Goal: Use online tool/utility: Use online tool/utility

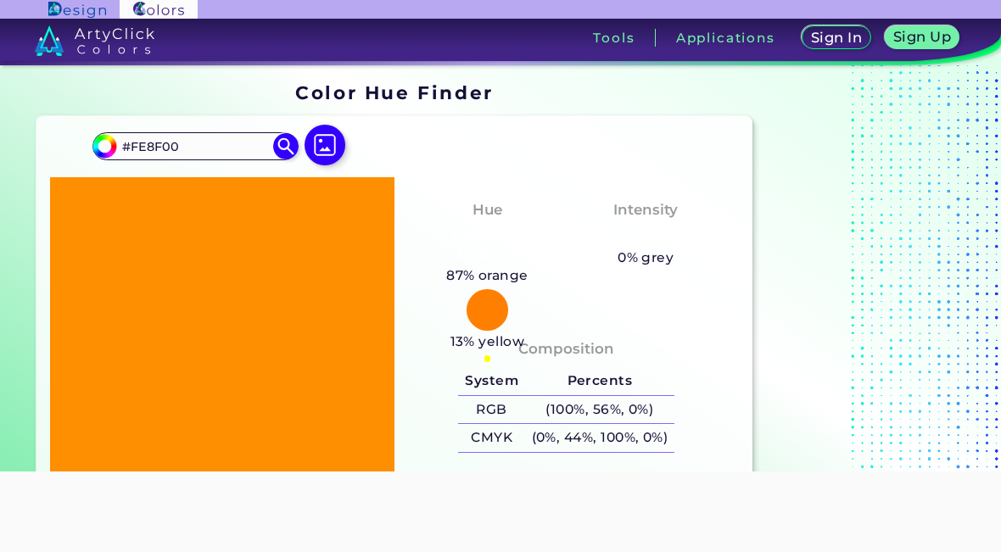
click at [482, 307] on div at bounding box center [487, 310] width 42 height 42
click at [262, 148] on input "#FE8F00" at bounding box center [195, 146] width 158 height 23
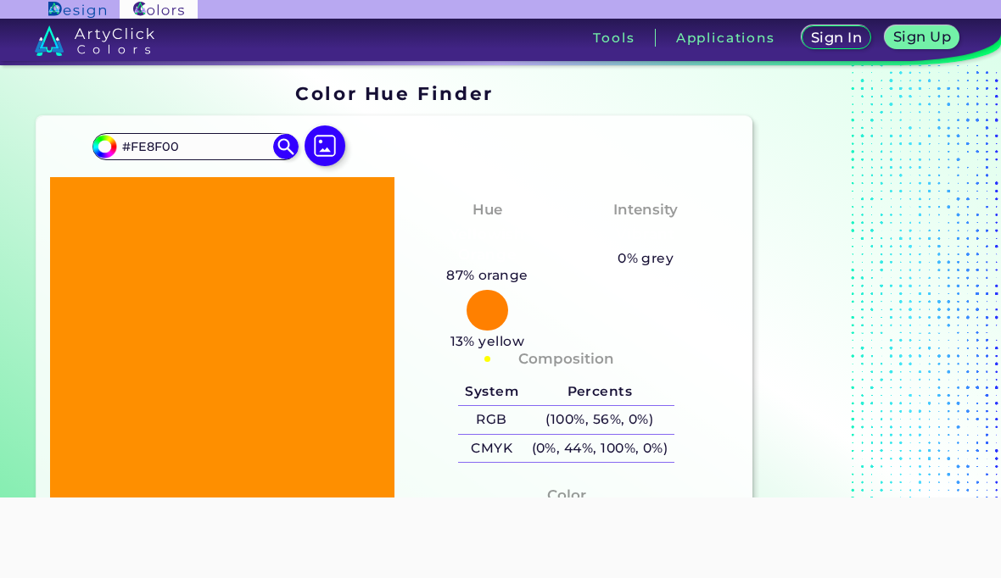
click at [286, 141] on img at bounding box center [285, 146] width 25 height 25
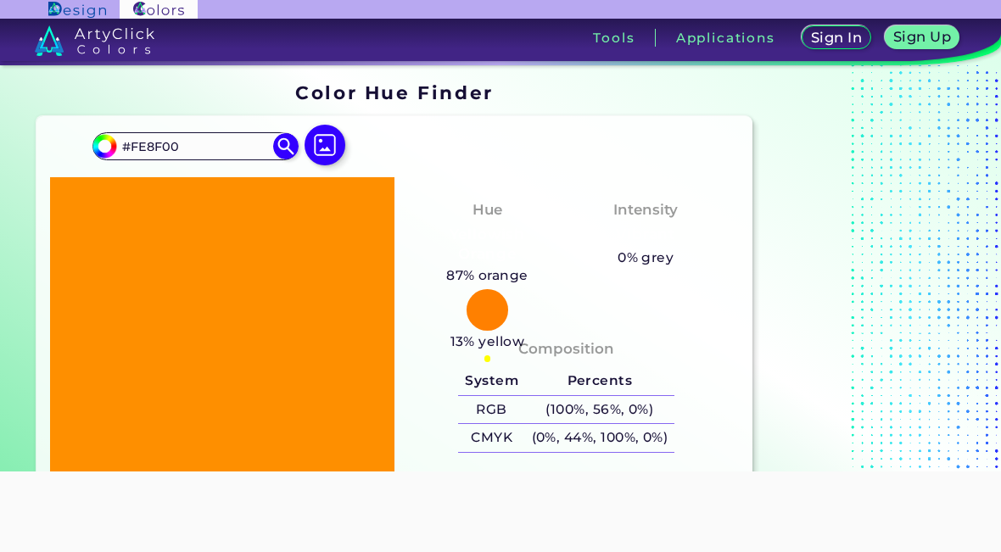
click at [115, 141] on img at bounding box center [104, 145] width 25 height 25
click at [103, 134] on input "#fe8f00" at bounding box center [102, 143] width 21 height 21
type input "#9ba300"
type input "#9BA300"
type input "#d4df00"
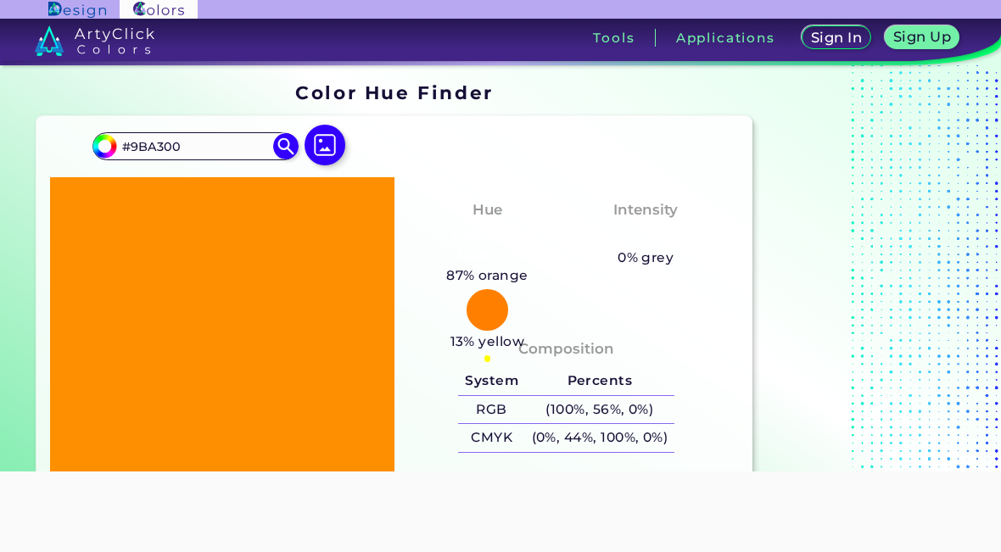
type input "#D4DF00"
type input "#c9f800"
type input "#C9F800"
type input "#8afe00"
type input "#8AFE00"
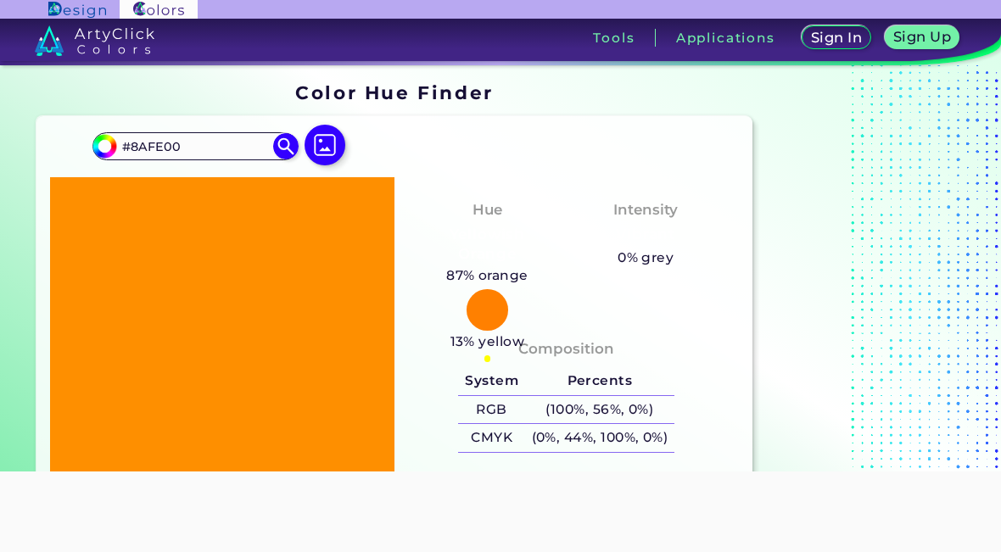
type input "#4aff08"
type input "#4AFF08"
type input "#36ff10"
type input "#36FF10"
type input "#35ff15"
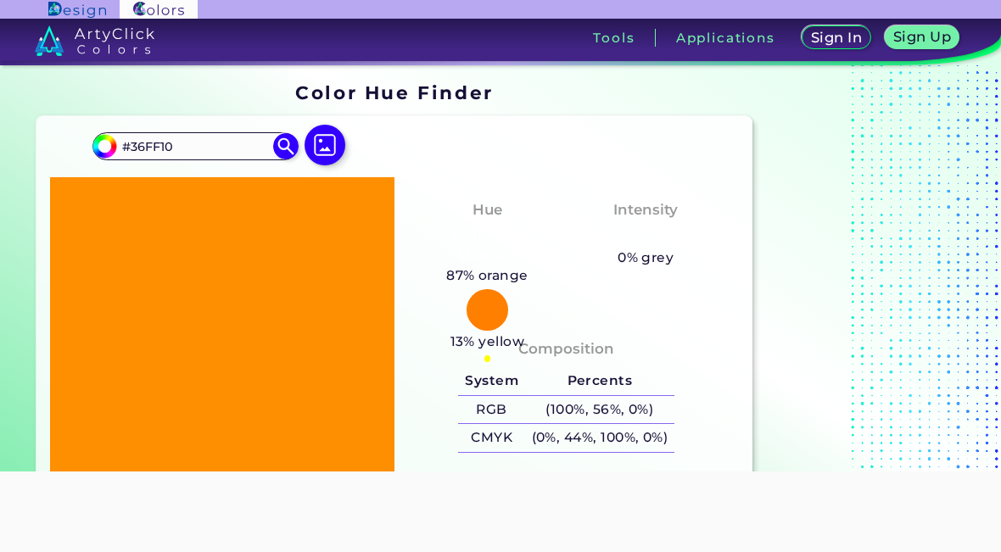
type input "#35FF15"
type input "#36ff17"
type input "#36FF17"
type input "#3bff17"
type input "#3BFF17"
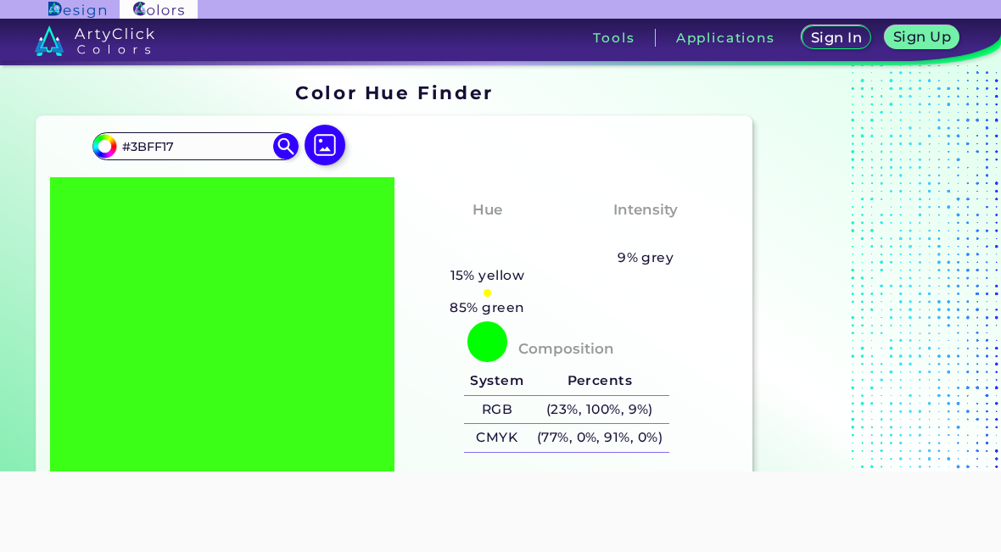
type input "#5bff15"
type input "#5BFF15"
type input "#92ff10"
type input "#92FF10"
type input "#d4ff0a"
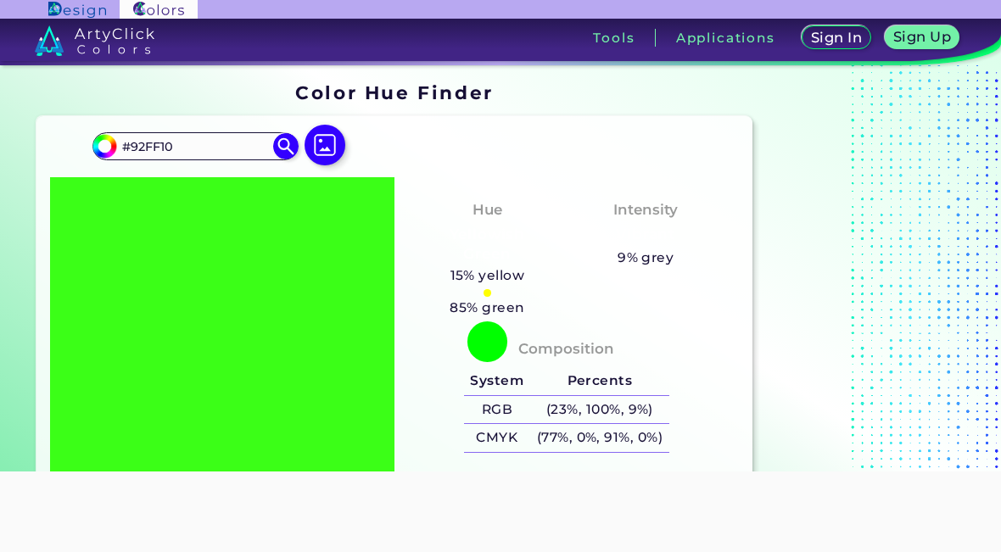
type input "#D4FF0A"
type input "#ffff07"
type input "#FFFF07"
type input "#ffe805"
type input "#FFE805"
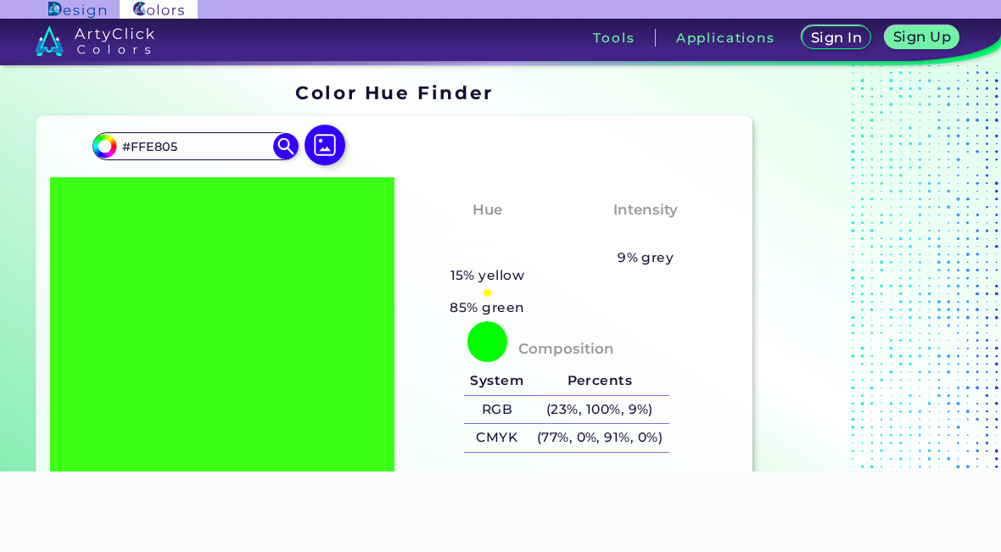
type input "#ffc605"
type input "#FFC605"
type input "#ffae05"
type input "#FFAE05"
type input "#ffa40e"
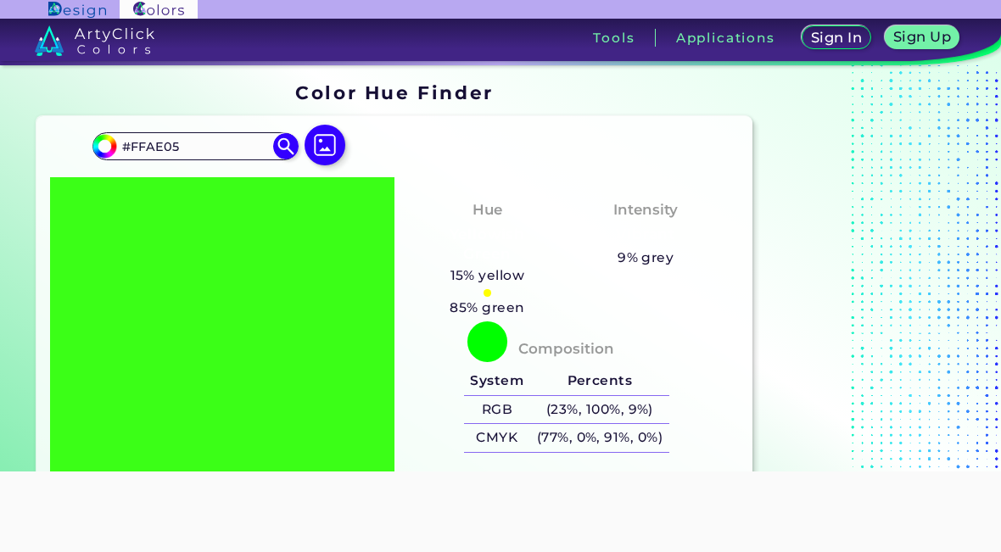
type input "#FFA40E"
type input "#ffa715"
type input "#FFA715"
type input "#ffaa1e"
type input "#FFAA1E"
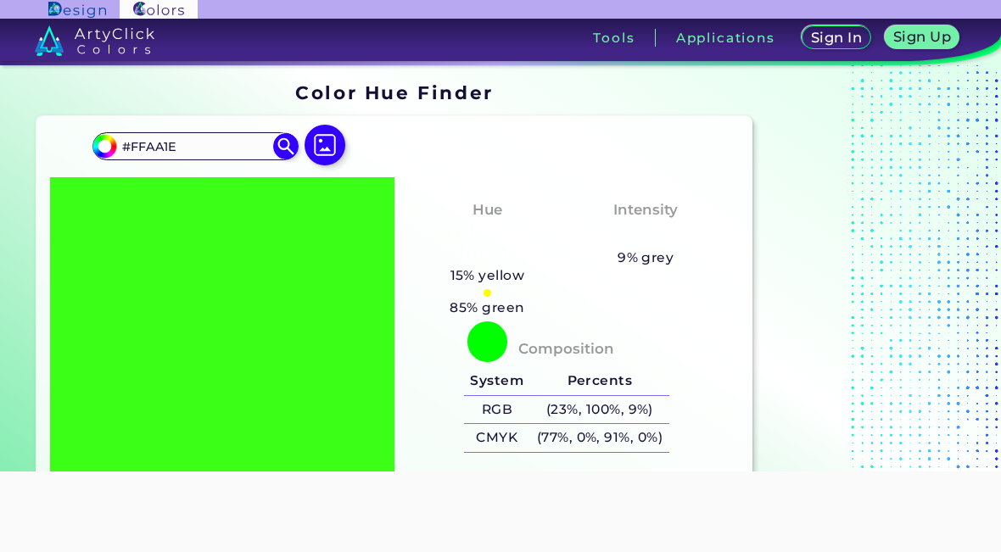
type input "#ffad26"
type input "#FFAD26"
type input "#ffc62f"
type input "#FFC62F"
type input "#ffd838"
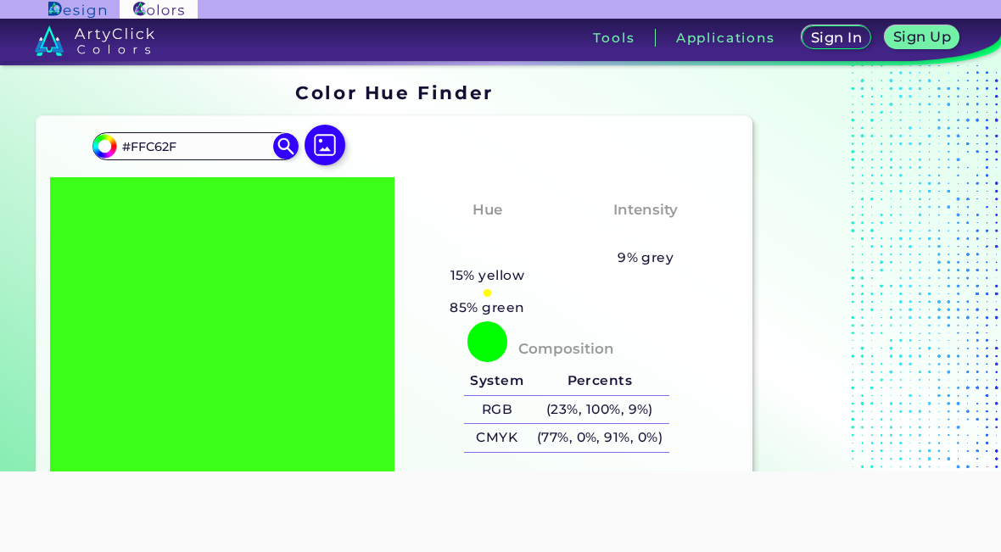
type input "#FFD838"
type input "#ffe240"
type input "#FFE240"
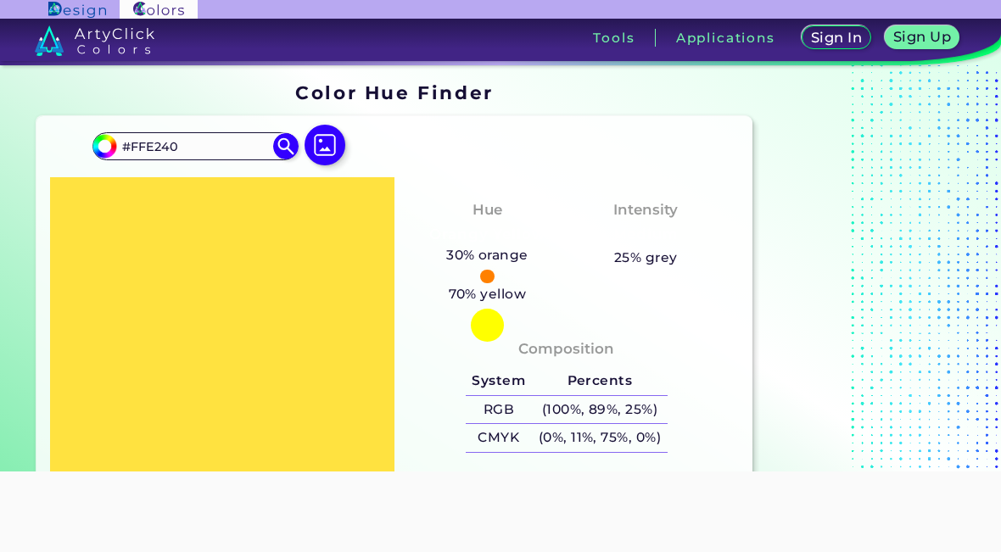
type input "#ffe547"
type input "#FFE547"
type input "#ffe64e"
type input "#FFE64E"
type input "#ffe753"
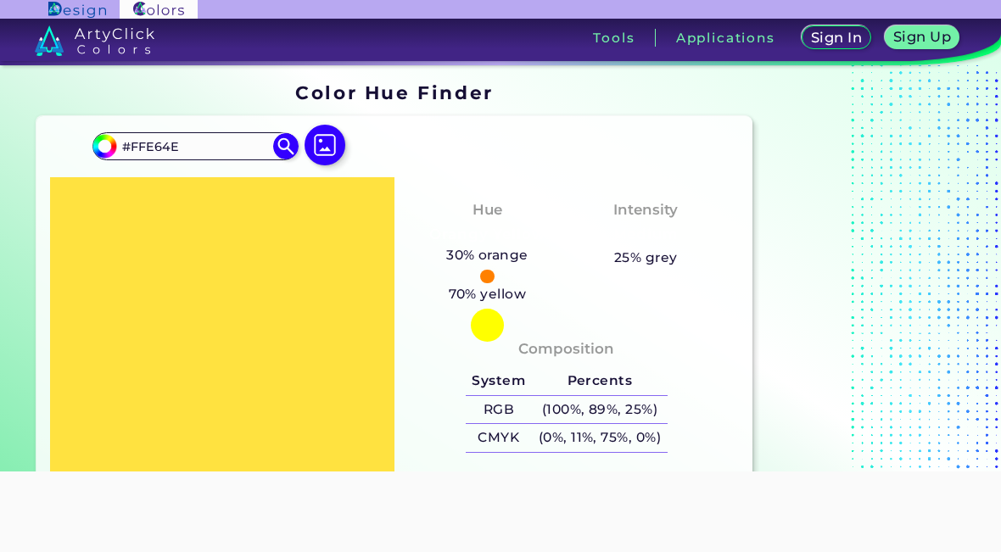
type input "#FFE753"
type input "#ffe557"
type input "#FFE557"
type input "#ffe15c"
type input "#FFE15C"
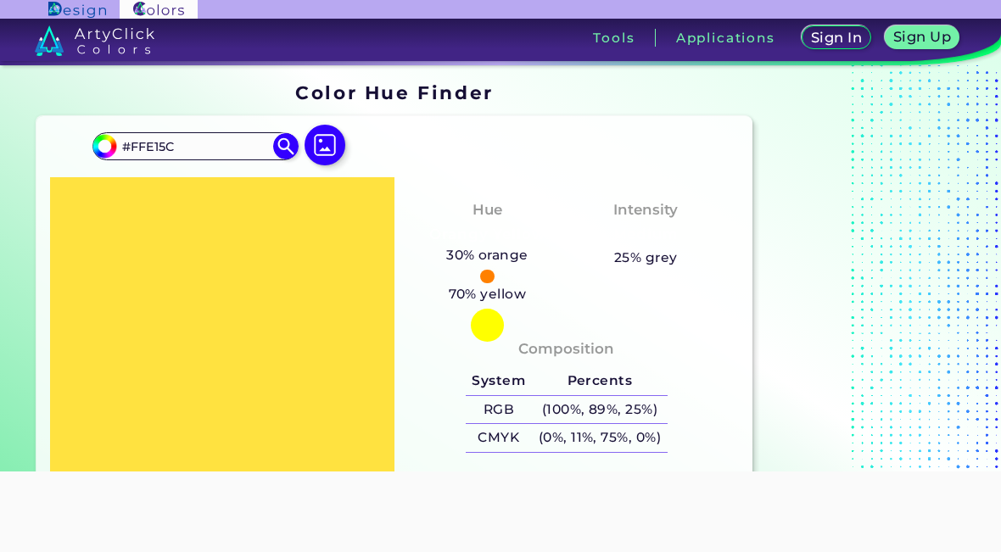
type input "#ffdd5e"
type input "#FFDD5E"
type input "#ffd85f"
type input "#FFD85F"
type input "#ffd361"
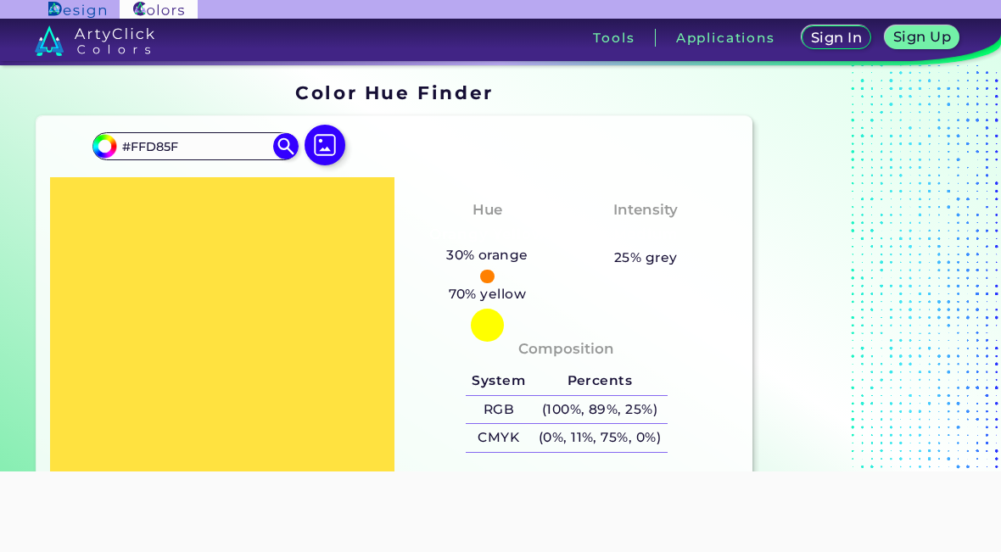
type input "#FFD361"
type input "#ffce61"
type input "#FFCE61"
type input "#ffcb61"
type input "#FFCB61"
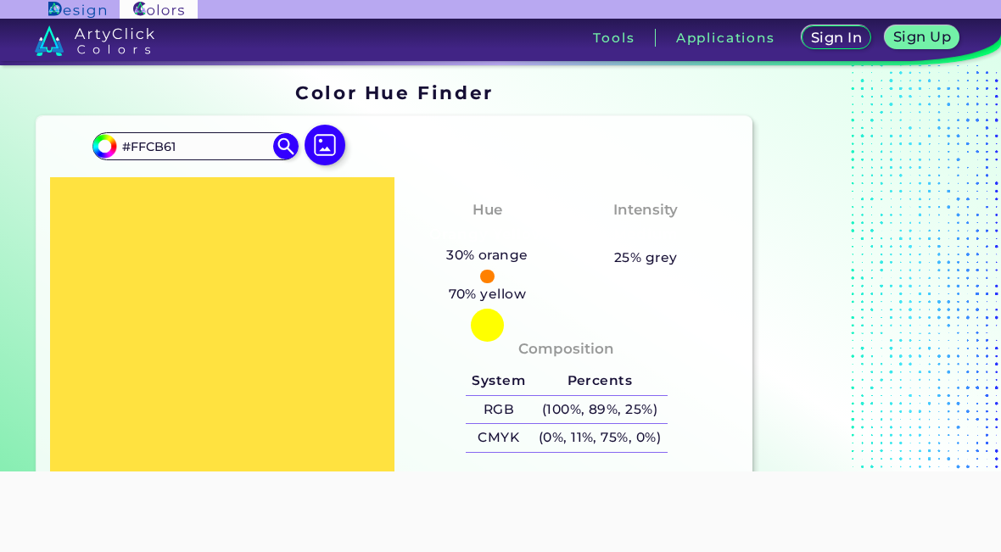
type input "#ffc361"
type input "#FFC361"
type input "#ffbe61"
type input "#FFBE61"
type input "#ffb861"
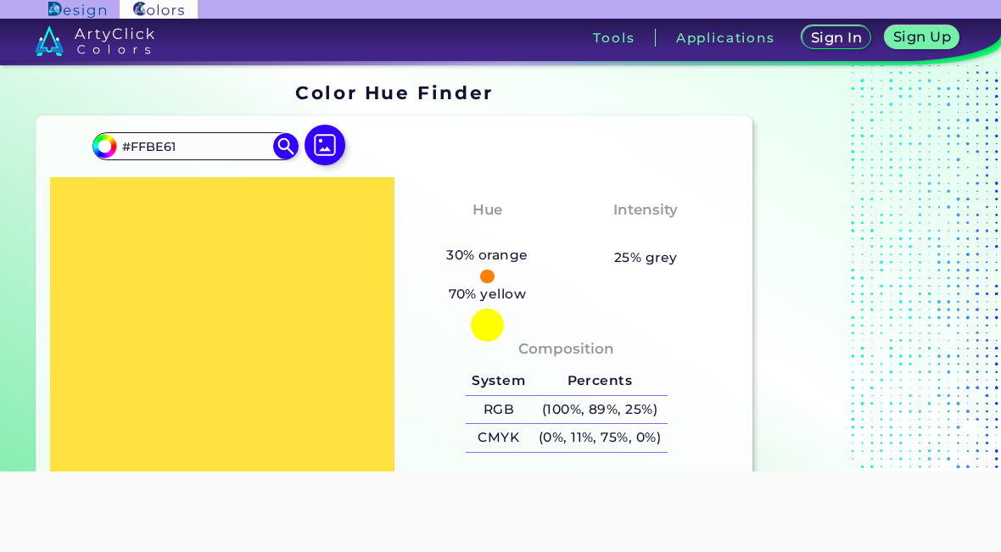
type input "#FFB861"
type input "#ffb361"
type input "#FFB361"
type input "#ffb062"
type input "#FFB062"
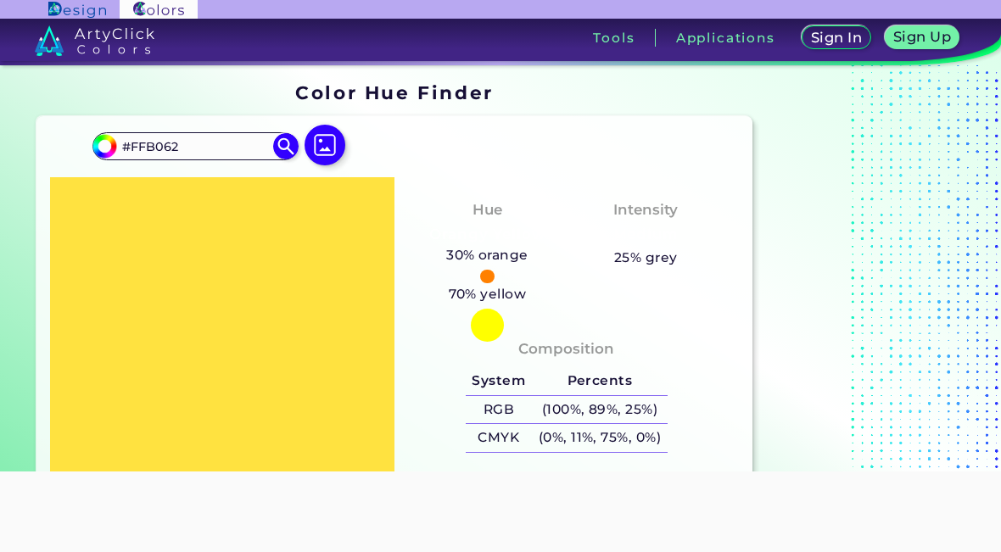
type input "#ffab62"
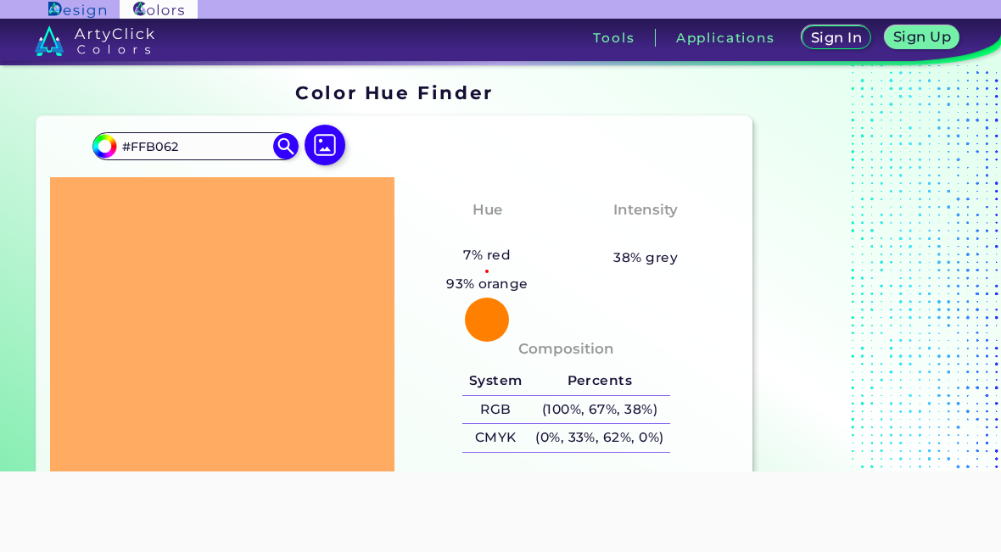
type input "#FFAB62"
type input "#ffa862"
type input "#FFA862"
type input "#ffa861"
type input "#FFA861"
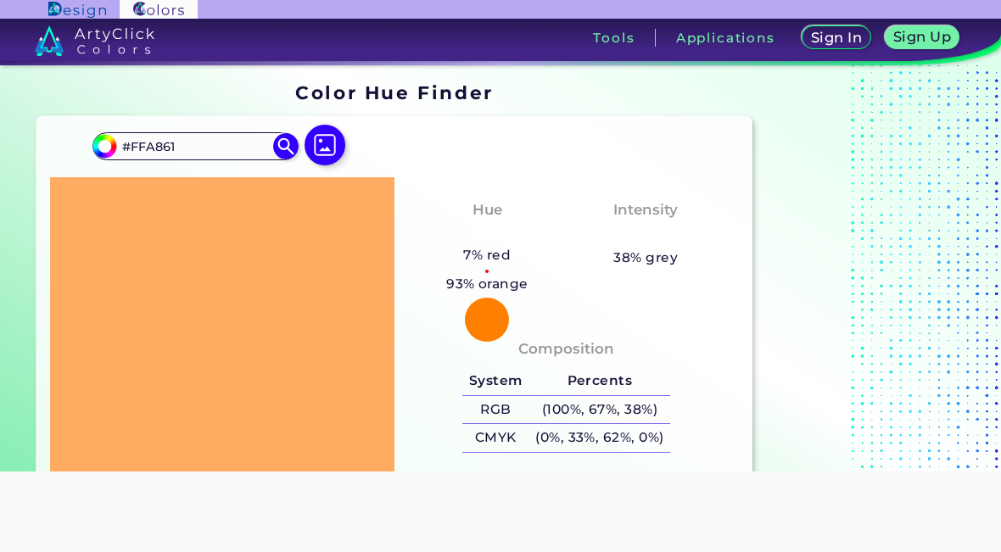
type input "#ffa75f"
type input "#FFA75F"
type input "#ffa65e"
type input "#FFA65E"
type input "#ffa75b"
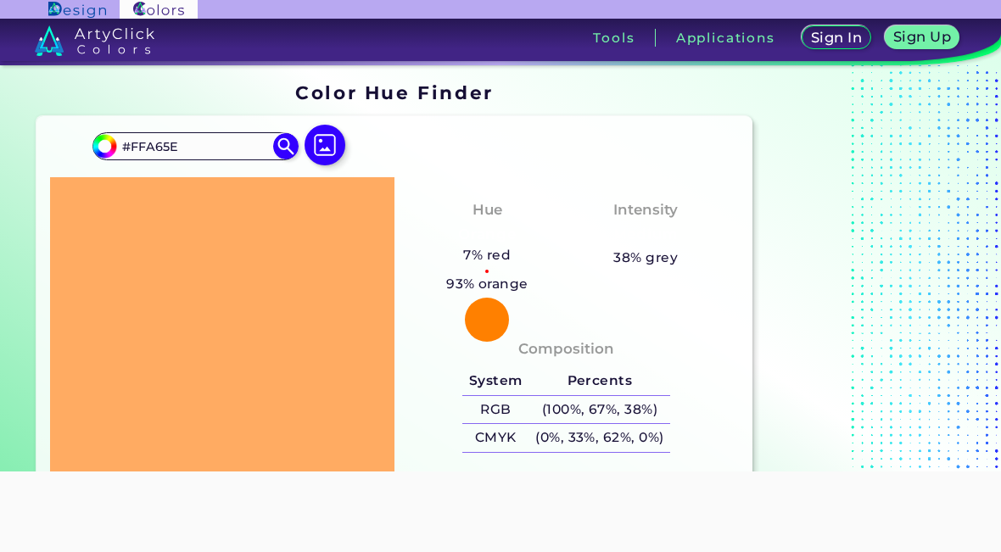
type input "#FFA75B"
type input "#ffa857"
type input "#FFA857"
type input "#ffa755"
type input "#FFA755"
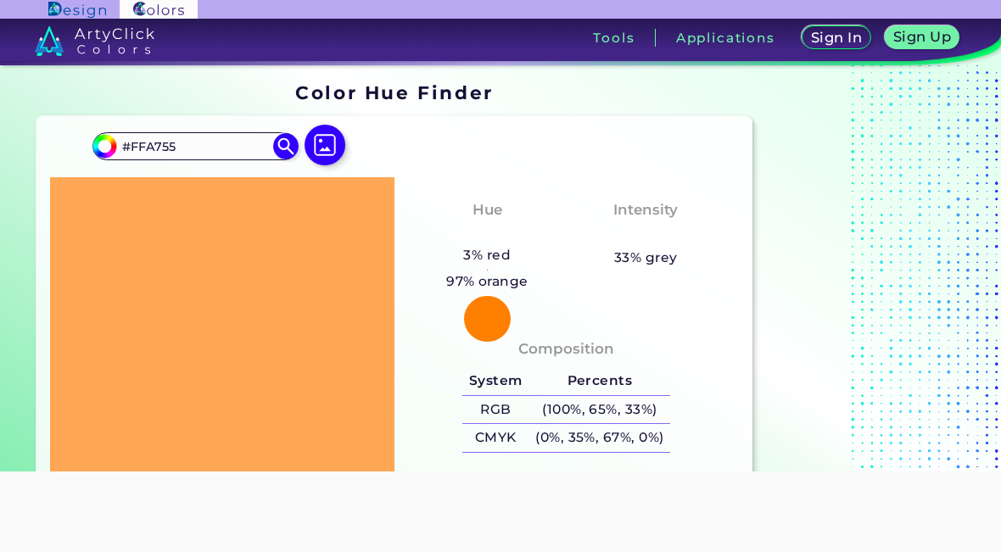
type input "#ffa851"
type input "#FFA851"
type input "#ffa850"
type input "#FFA850"
type input "#ffa64d"
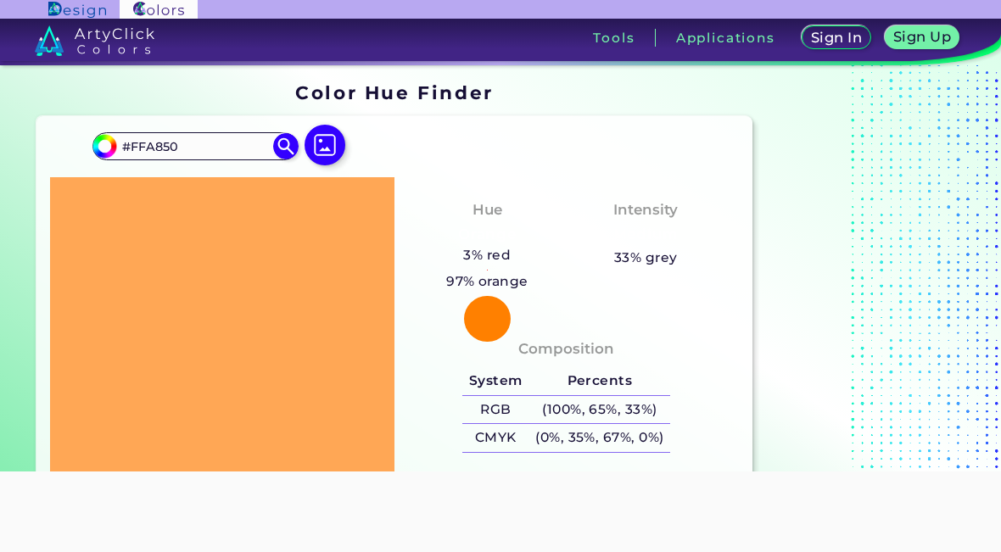
type input "#FFA64D"
type input "#ffa54b"
type input "#FFA54B"
type input "#ffa54a"
type input "#FFA54A"
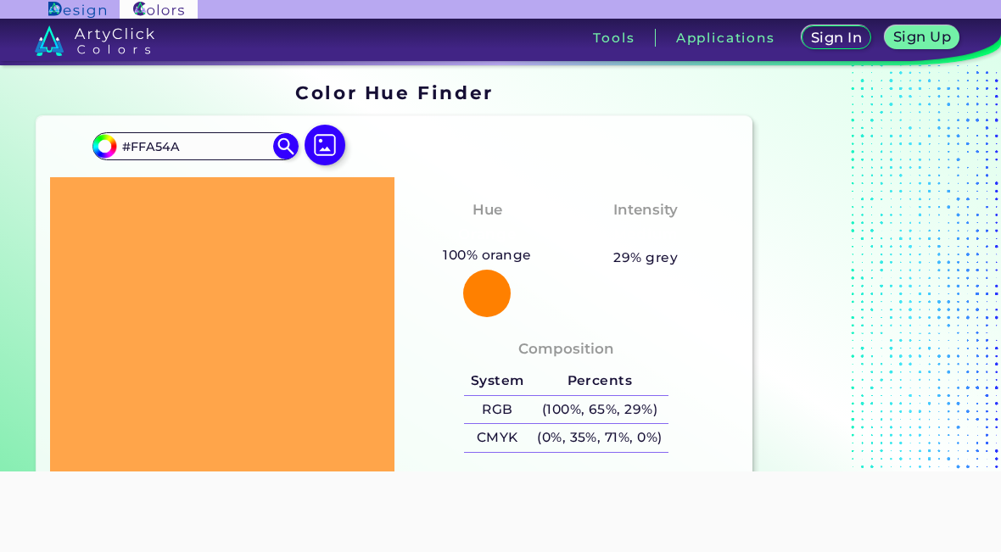
type input "#ffa449"
type input "#FFA449"
type input "#ffa448"
type input "#FFA448"
type input "#ffa047"
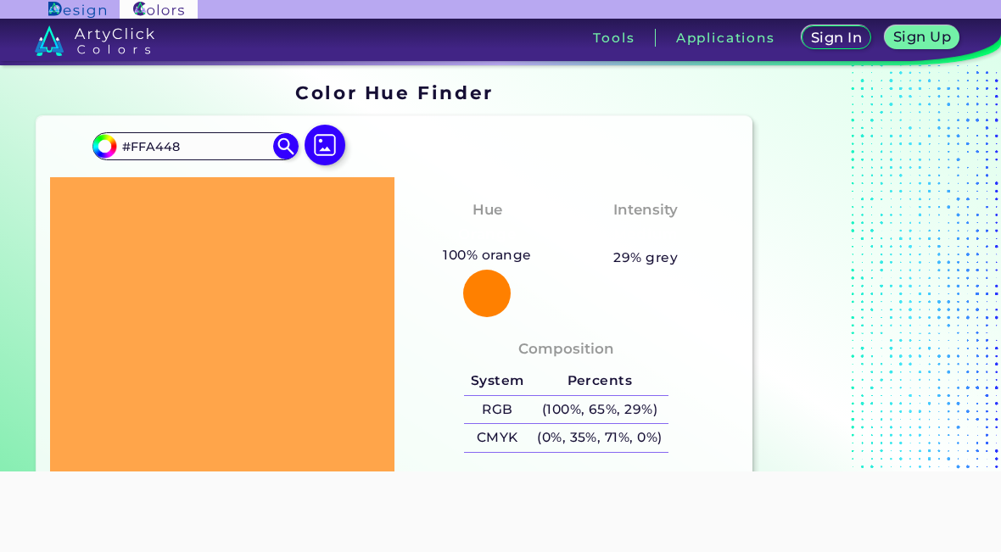
type input "#FFA047"
type input "#ff9f46"
type input "#FF9F46"
type input "#ff9e44"
type input "#FF9E44"
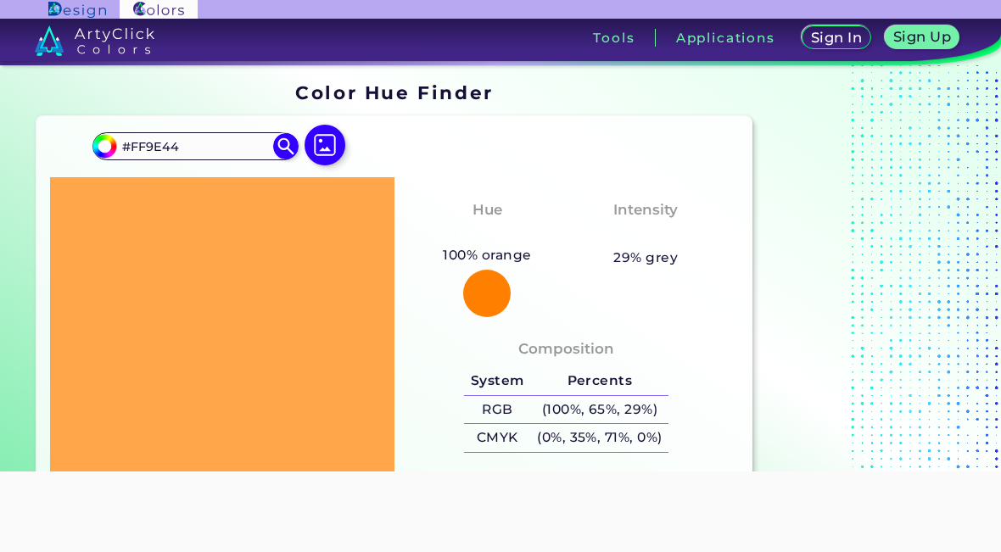
type input "#ff9d42"
type input "#FF9D42"
type input "#ff9a41"
type input "#FF9A41"
type input "#ff993f"
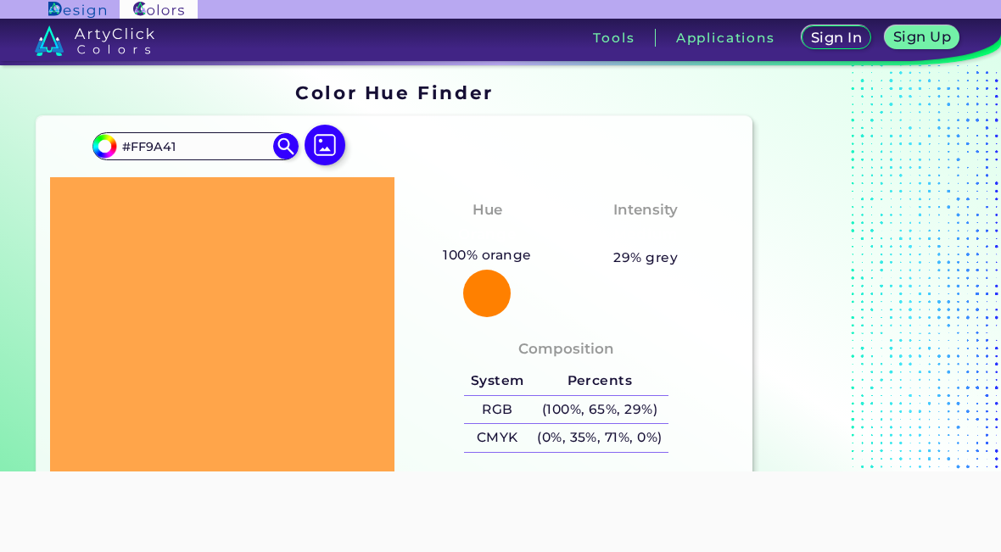
type input "#FF993F"
type input "#ff943d"
type input "#FF943D"
type input "#ff943c"
type input "#FF943C"
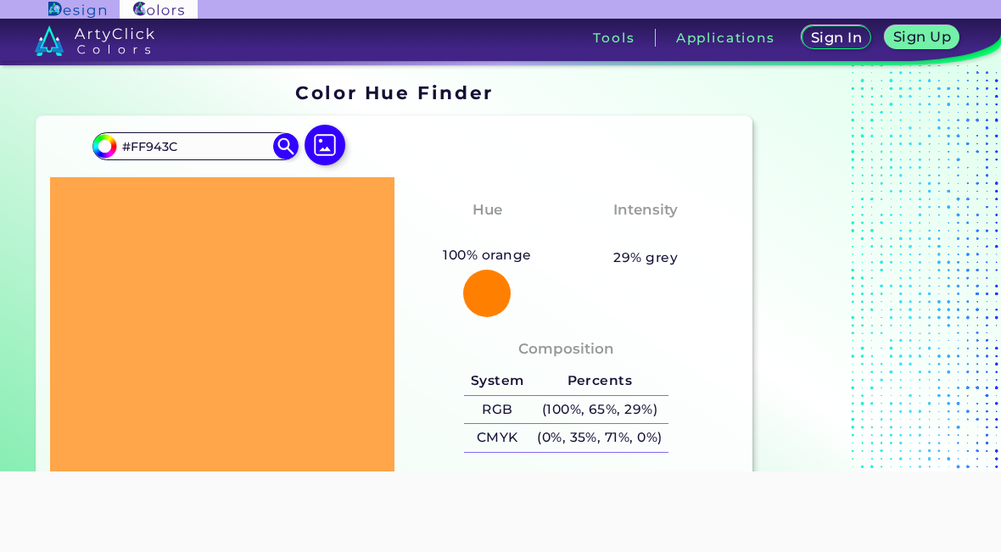
type input "#ff8f3a"
type input "#FF8F3A"
type input "#ff8e38"
type input "#FF8E38"
type input "#ff8737"
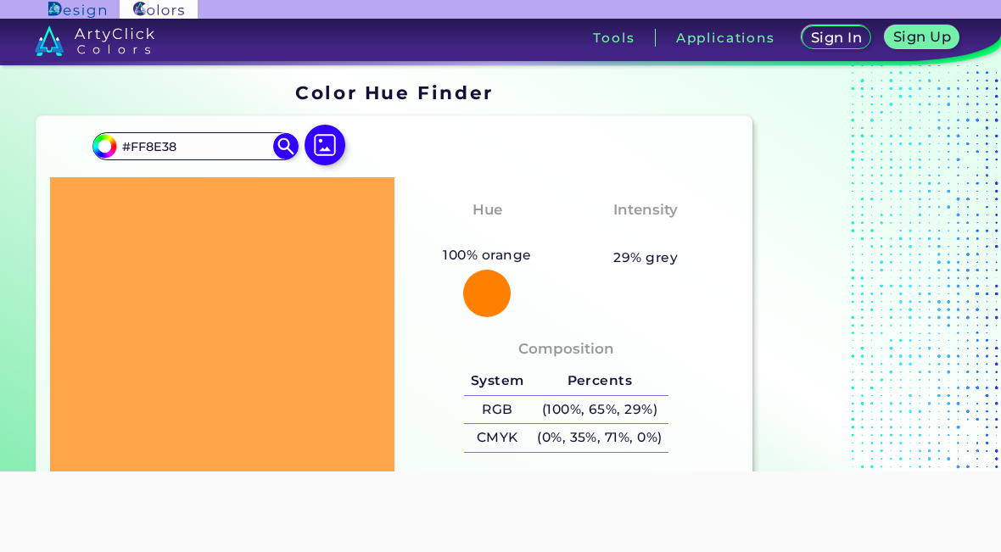
type input "#FF8737"
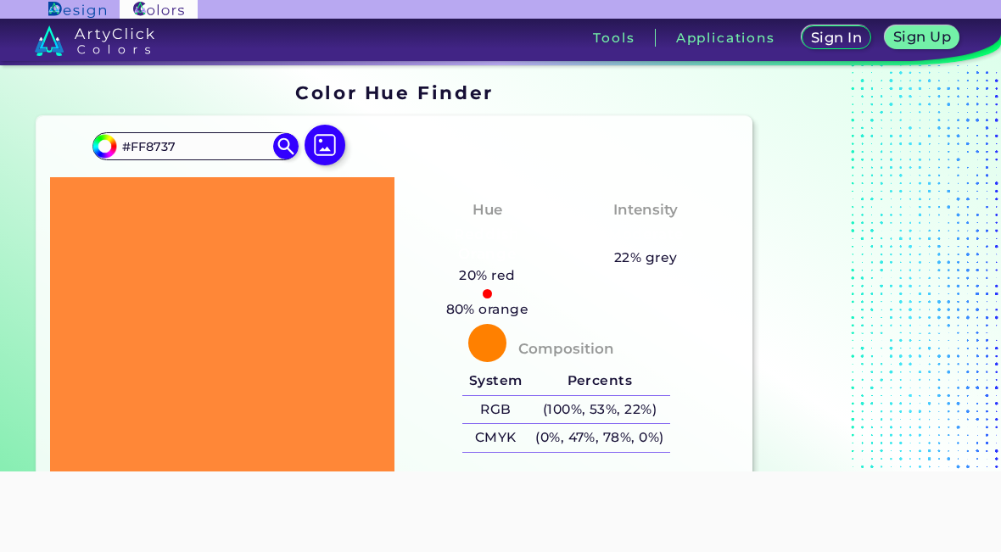
type input "#ff7f34"
type input "#FF7F34"
type input "#ff7a32"
type input "#FF7A32"
type input "#ff722f"
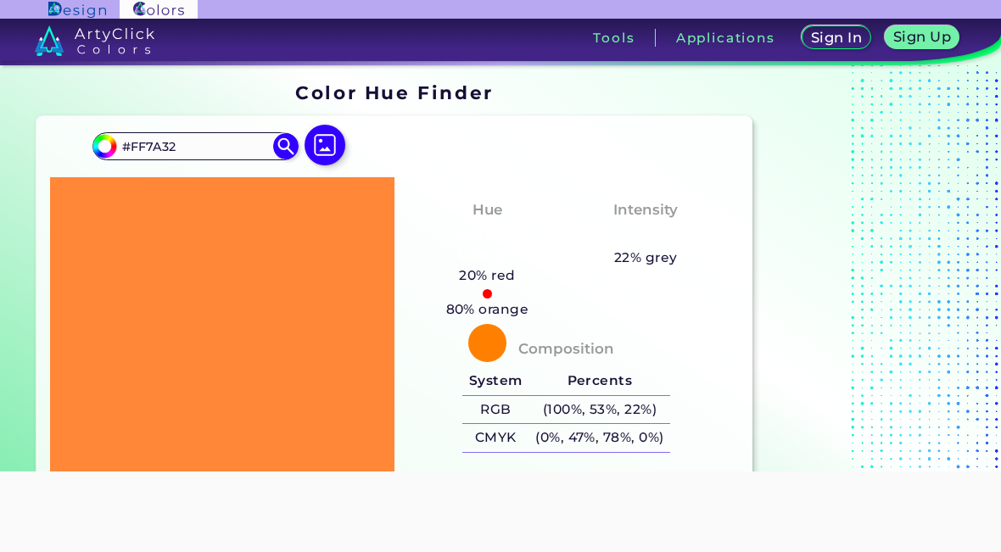
type input "#FF722F"
type input "#ff6d2e"
type input "#FF6D2E"
type input "#ff662c"
type input "#FF662C"
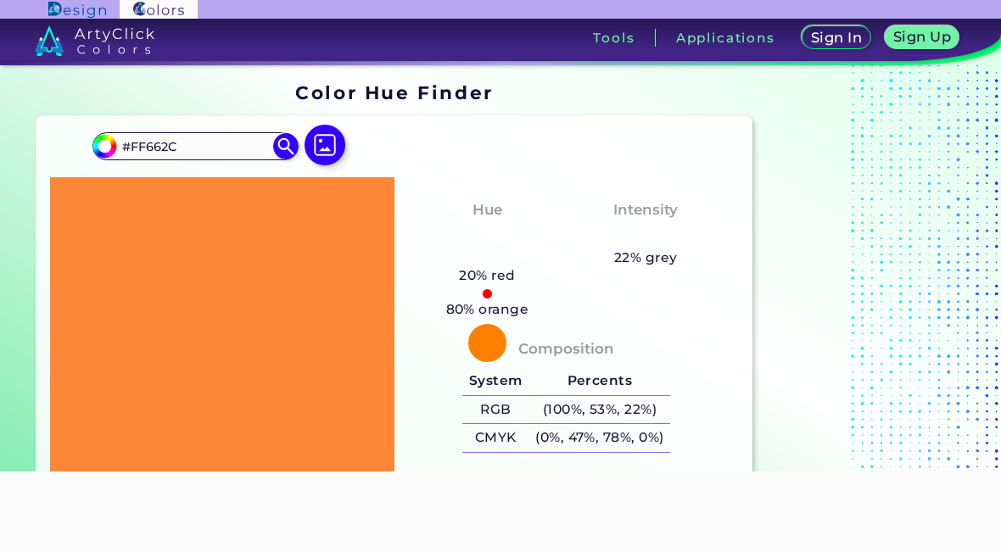
type input "#ff642a"
type input "#FF642A"
type input "#ff6028"
type input "#FF6028"
type input "#ff5f27"
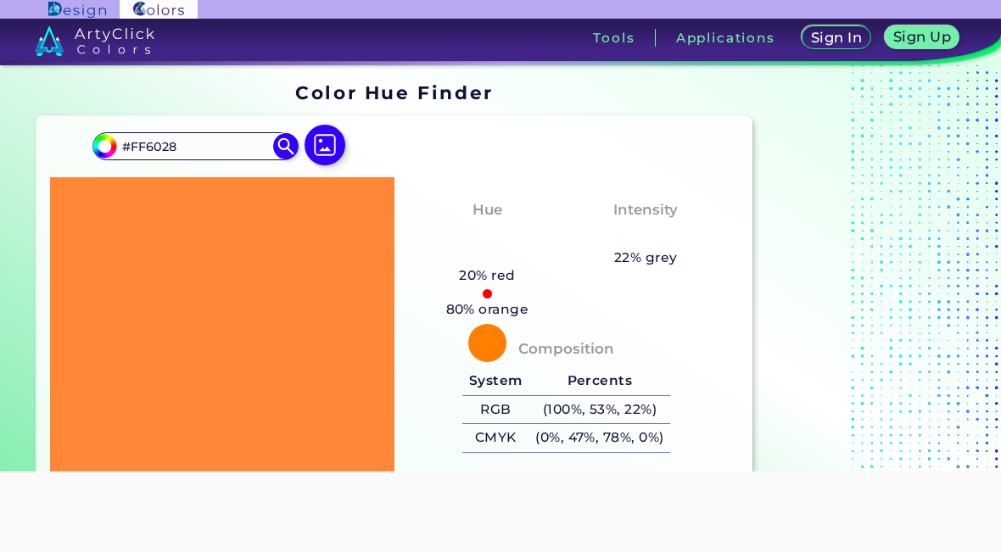
type input "#FF5F27"
type input "#ff5c26"
type input "#FF5C26"
type input "#ff5b25"
type input "#FF5B25"
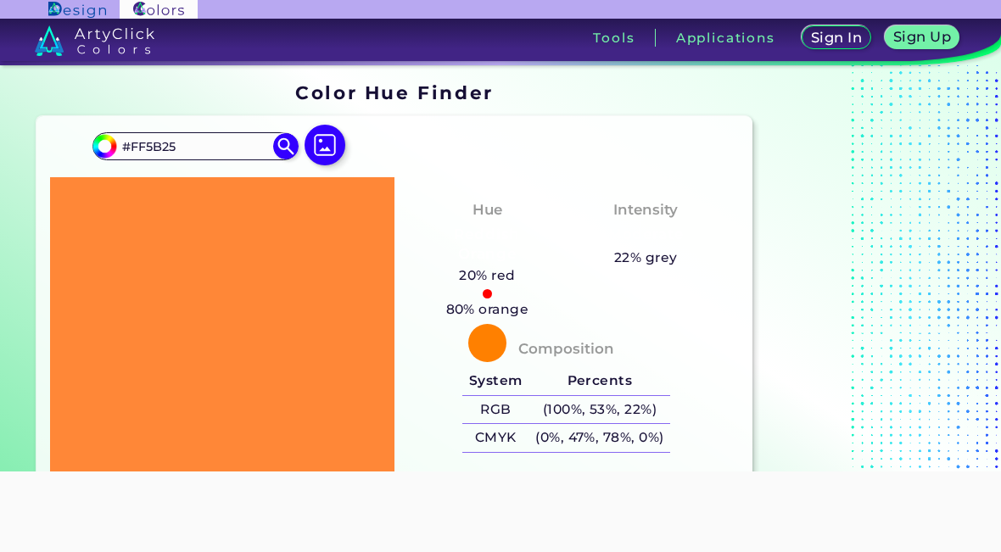
type input "#ff5825"
type input "#FF5825"
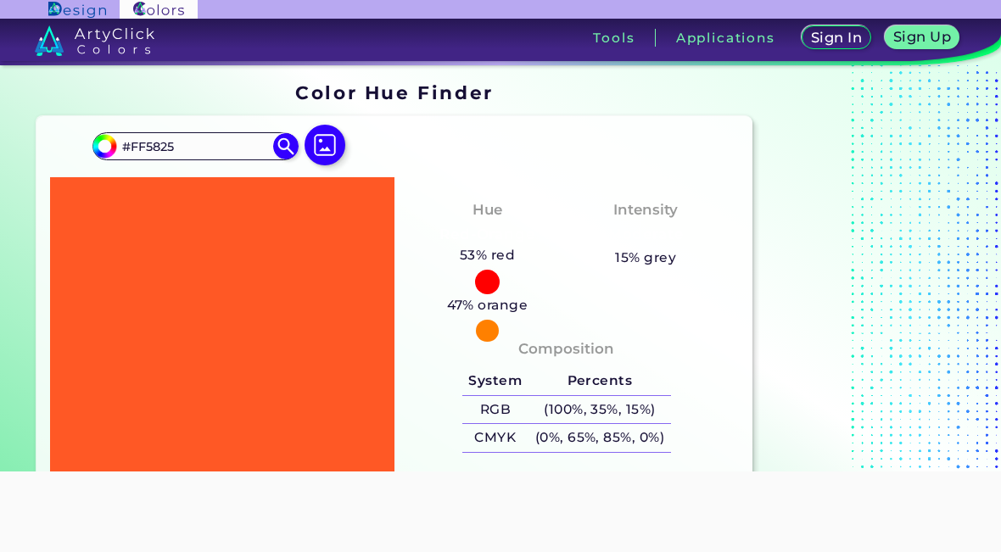
type input "#ff5724"
type input "#FF5724"
type input "#ff5723"
type input "#FF5723"
type input "#ff5926"
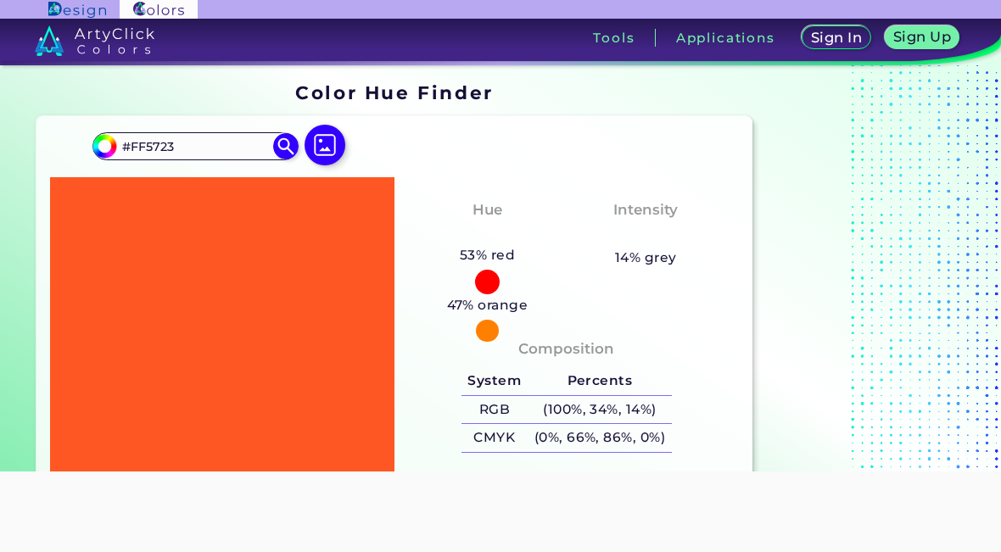
type input "#FF5926"
type input "#ff5c2a"
type input "#FF5C2A"
type input "#ff5f2e"
type input "#FF5F2E"
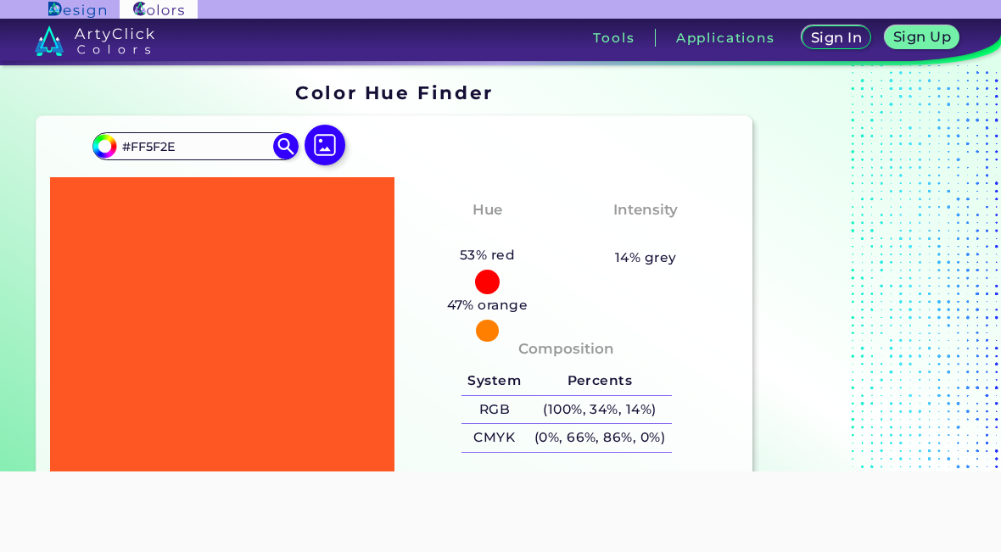
type input "#ff6231"
type input "#FF6231"
type input "#ff6434"
type input "#FF6434"
type input "#ff6738"
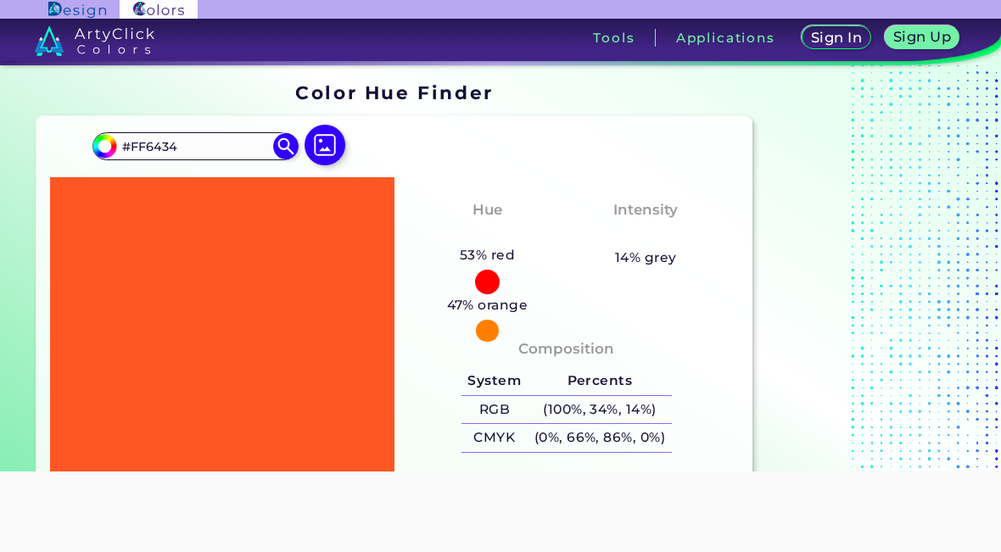
type input "#FF6738"
type input "#ff6839"
type input "#FF6839"
type input "#ff683a"
type input "#FF683A"
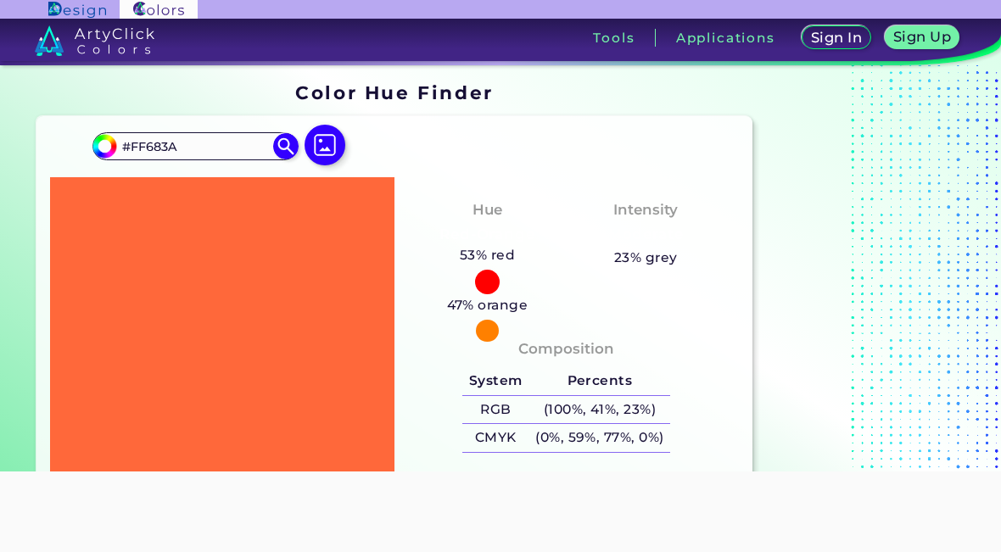
type input "#ad3e00"
type input "#AD3E00"
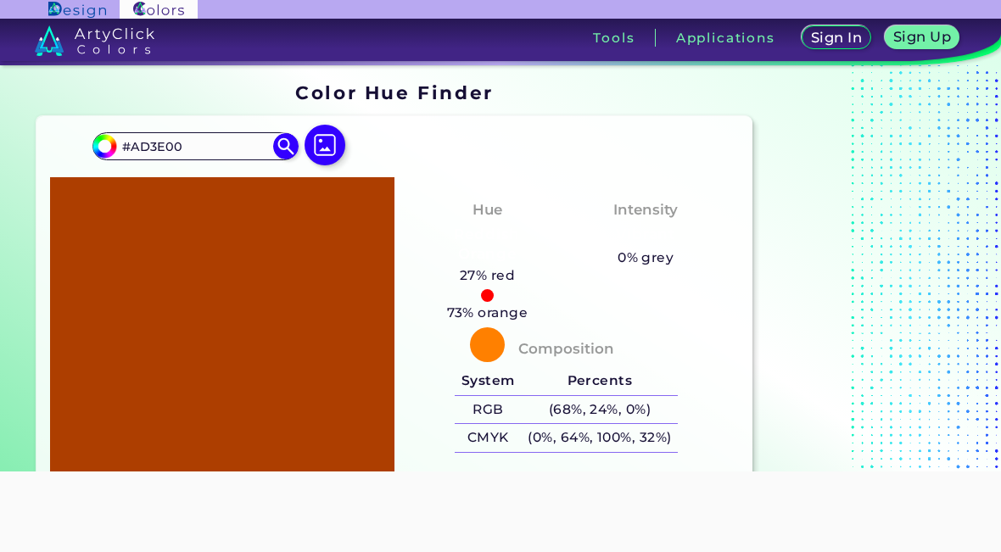
type input "#da5100"
type input "#DA5100"
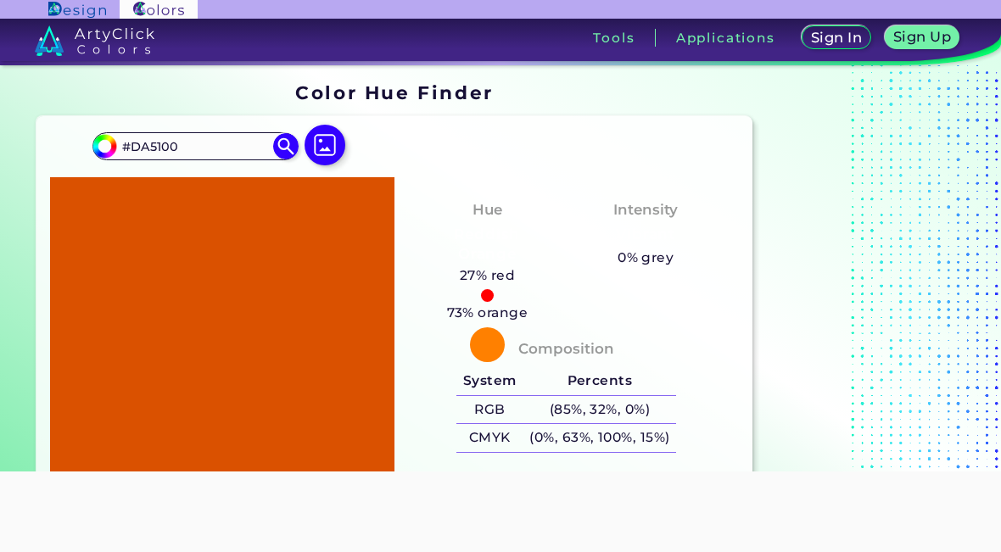
type input "#ff6a00"
type input "#FF6A00"
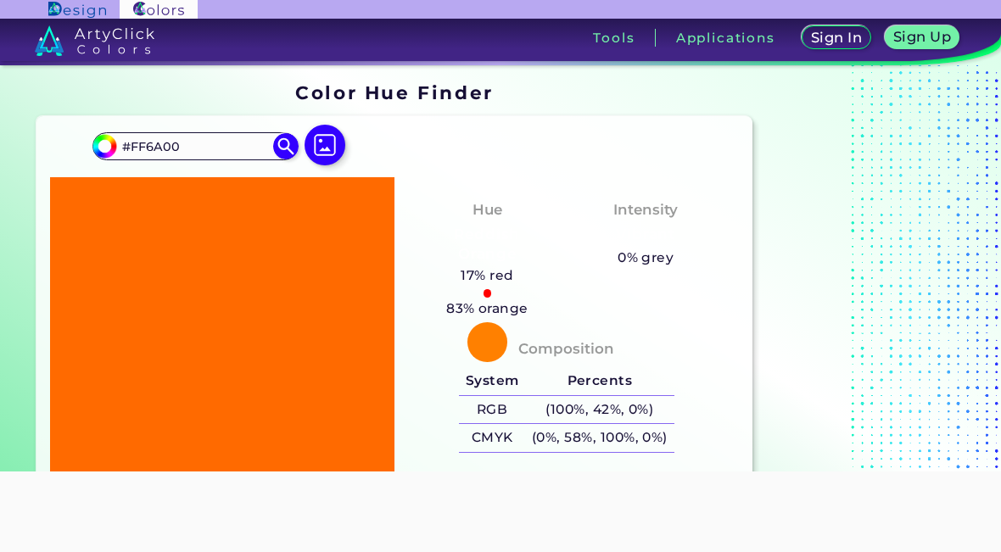
type input "#ff6c00"
type input "#FF6C00"
type input "#ff6d00"
type input "#FF6D00"
type input "#ff6e00"
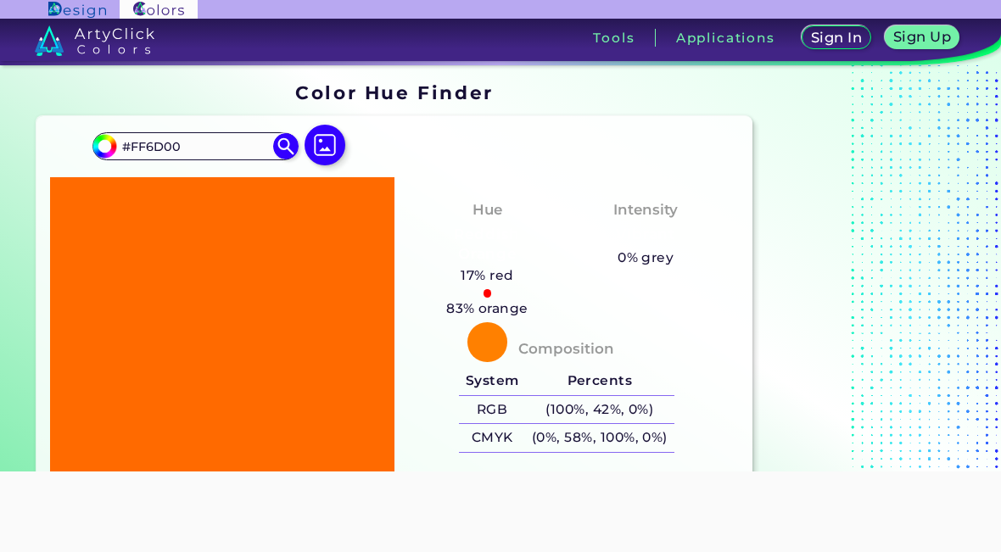
type input "#FF6E00"
type input "#ff6f00"
type input "#FF6F00"
type input "#ff7000"
type input "#FF7000"
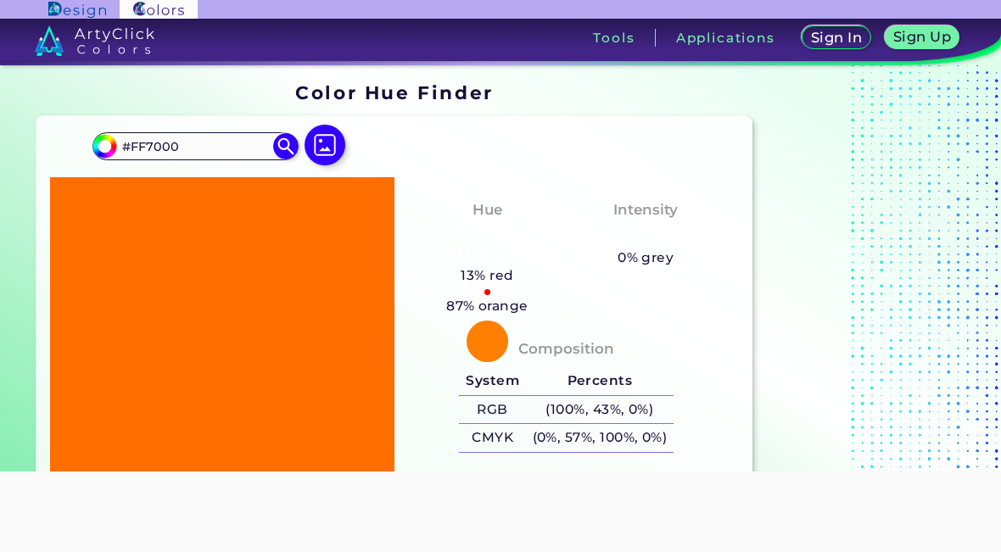
type input "#ff7100"
type input "#FF7100"
type input "#ff7200"
type input "#FF7200"
type input "#ff7300"
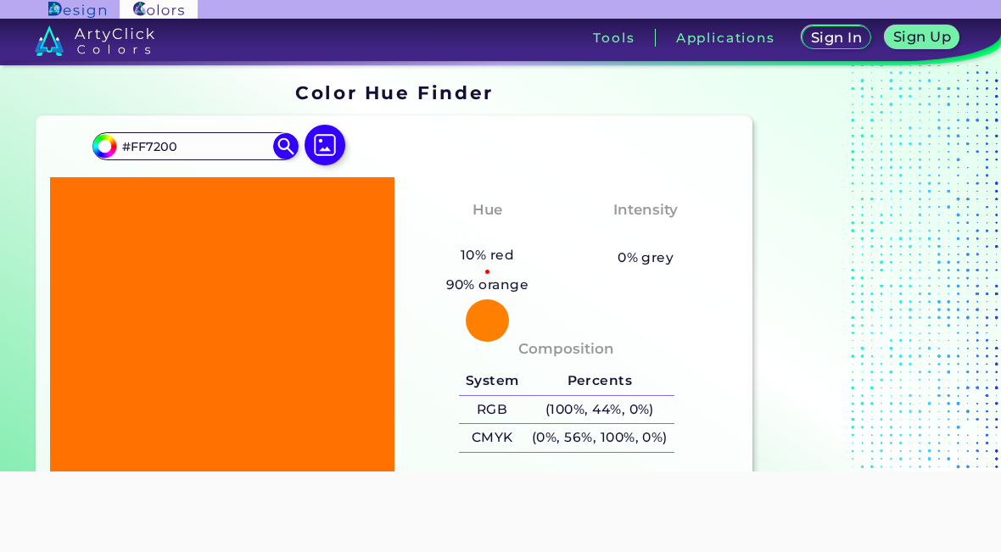
type input "#FF7300"
type input "#ff7200"
type input "#FF7200"
type input "#ff7600"
type input "#FF7600"
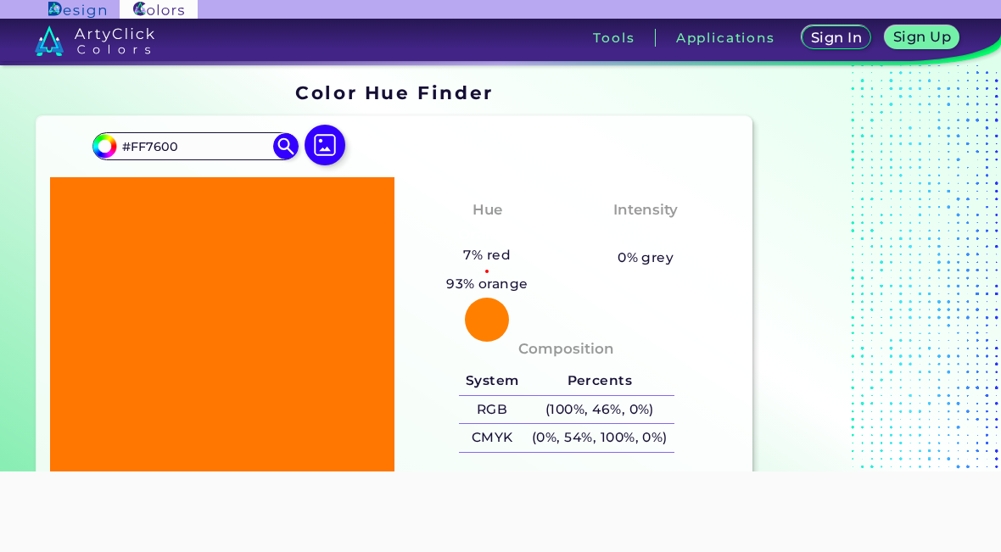
type input "#ff7800"
type input "#FF7800"
type input "#ff7900"
type input "#FF7900"
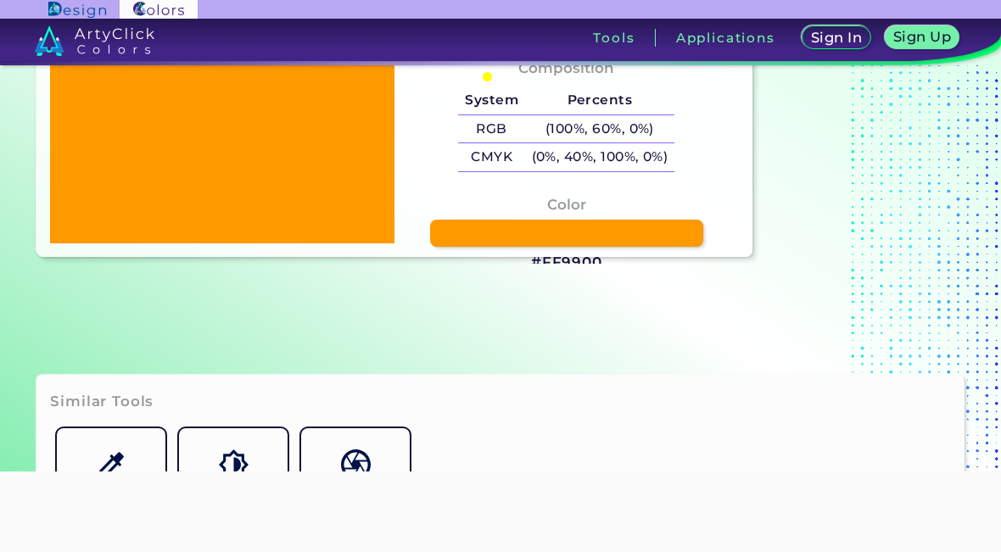
scroll to position [268, 0]
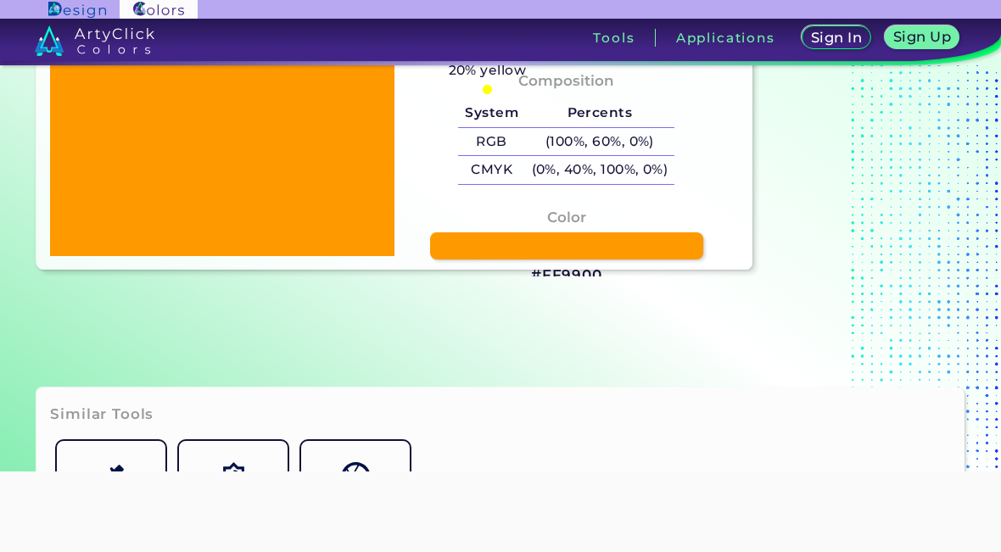
click at [644, 255] on link at bounding box center [566, 246] width 273 height 28
